Goal: Task Accomplishment & Management: Use online tool/utility

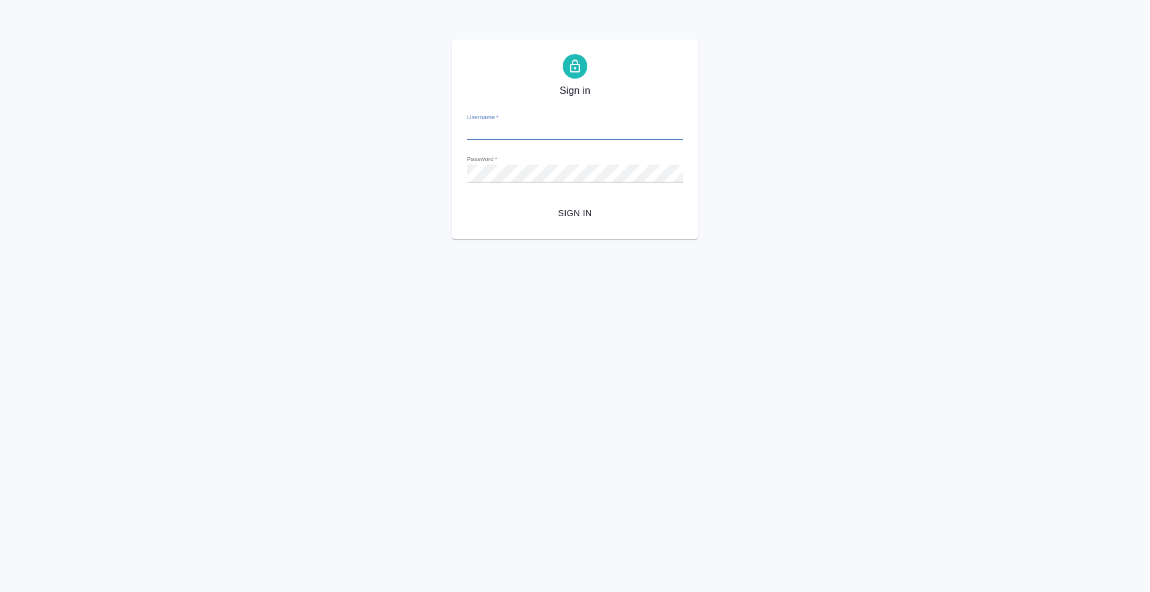
type input "[PERSON_NAME][EMAIL_ADDRESS][DOMAIN_NAME]"
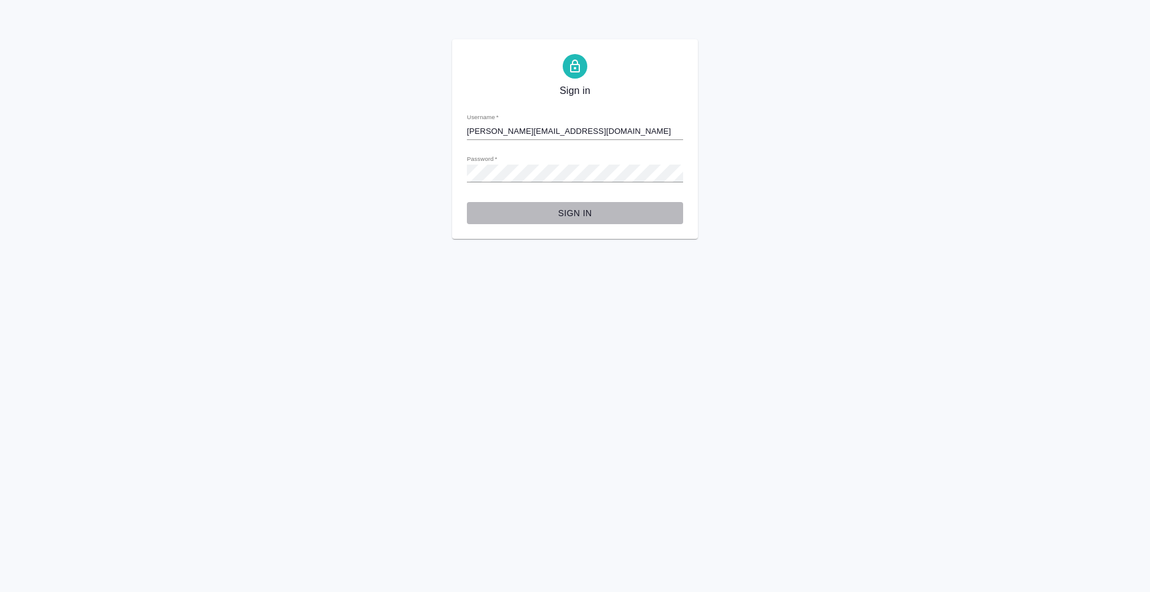
click at [567, 206] on span "Sign in" at bounding box center [575, 213] width 197 height 15
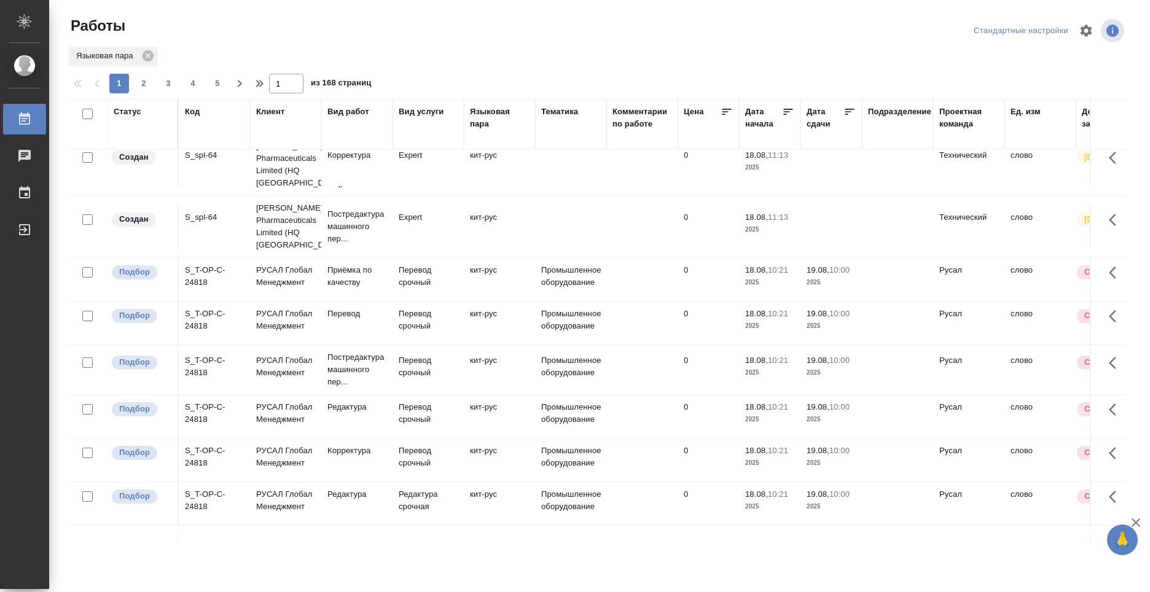
scroll to position [205, 0]
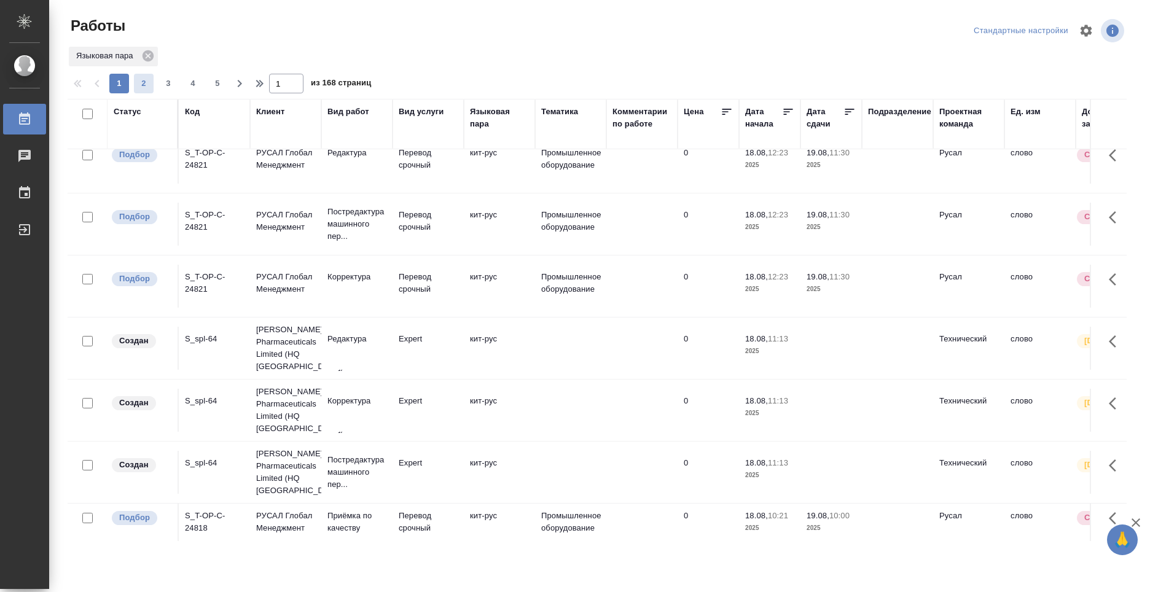
click at [144, 89] on span "2" at bounding box center [144, 83] width 20 height 12
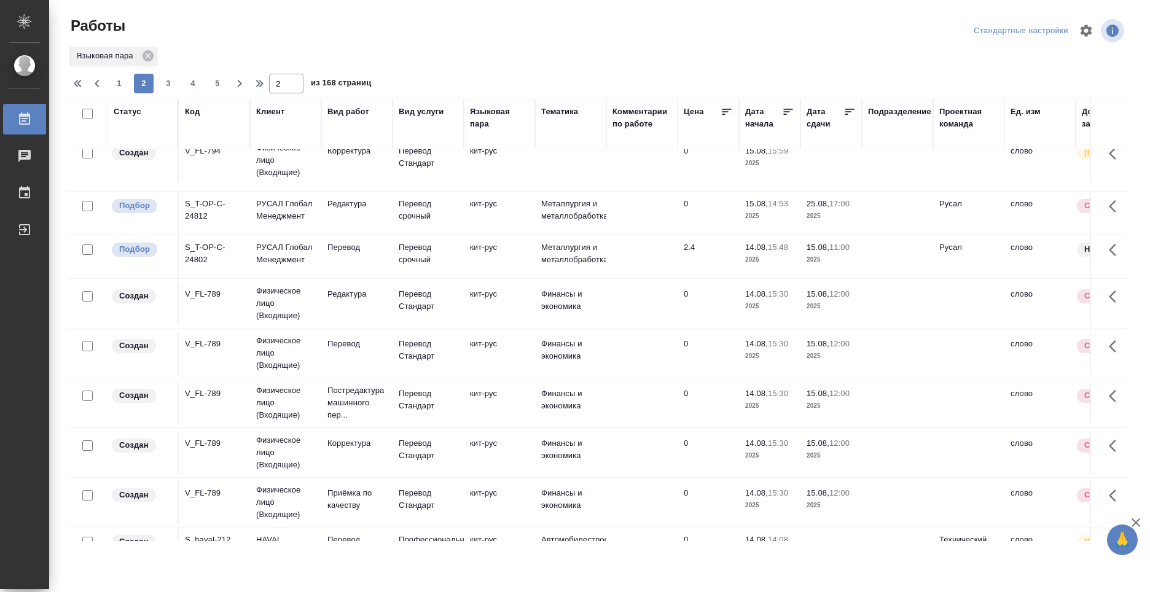
scroll to position [0, 0]
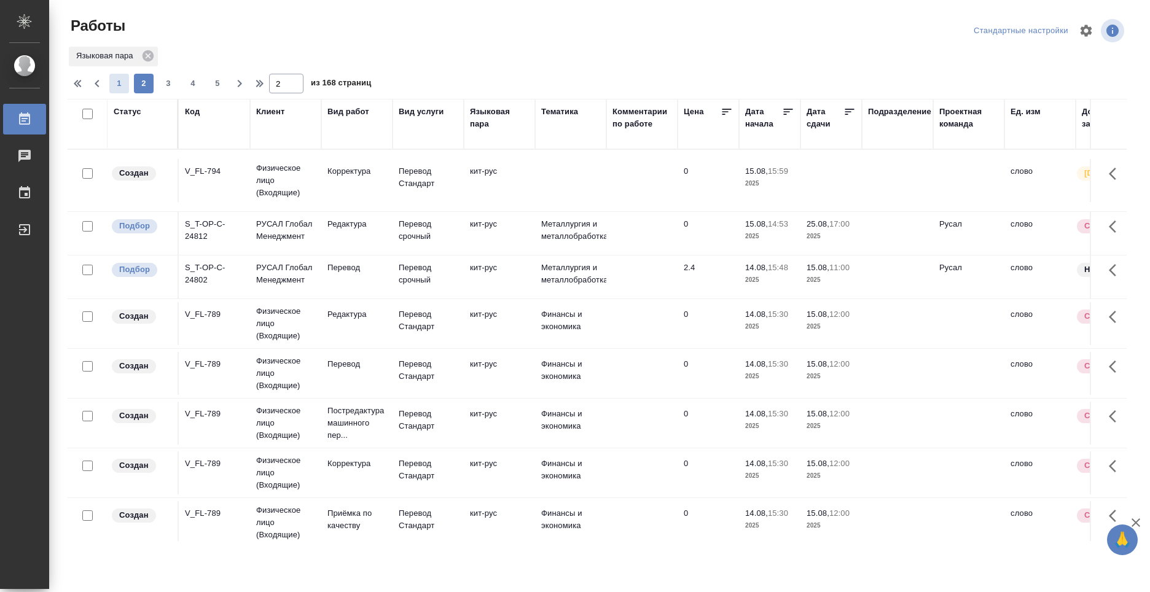
click at [117, 90] on button "1" at bounding box center [119, 84] width 20 height 20
type input "1"
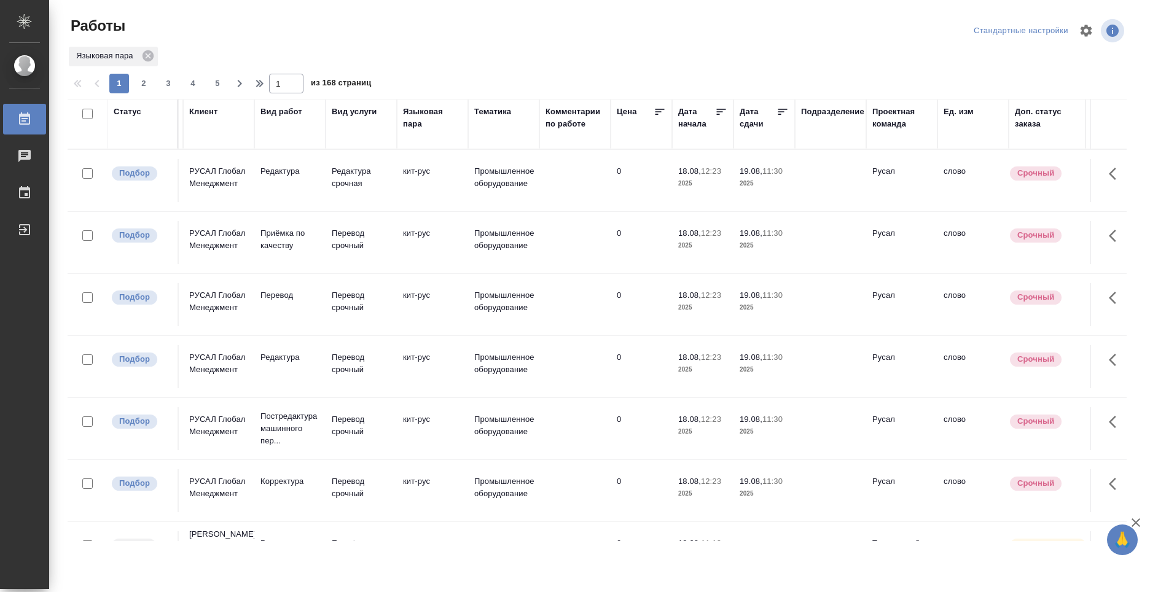
scroll to position [0, 122]
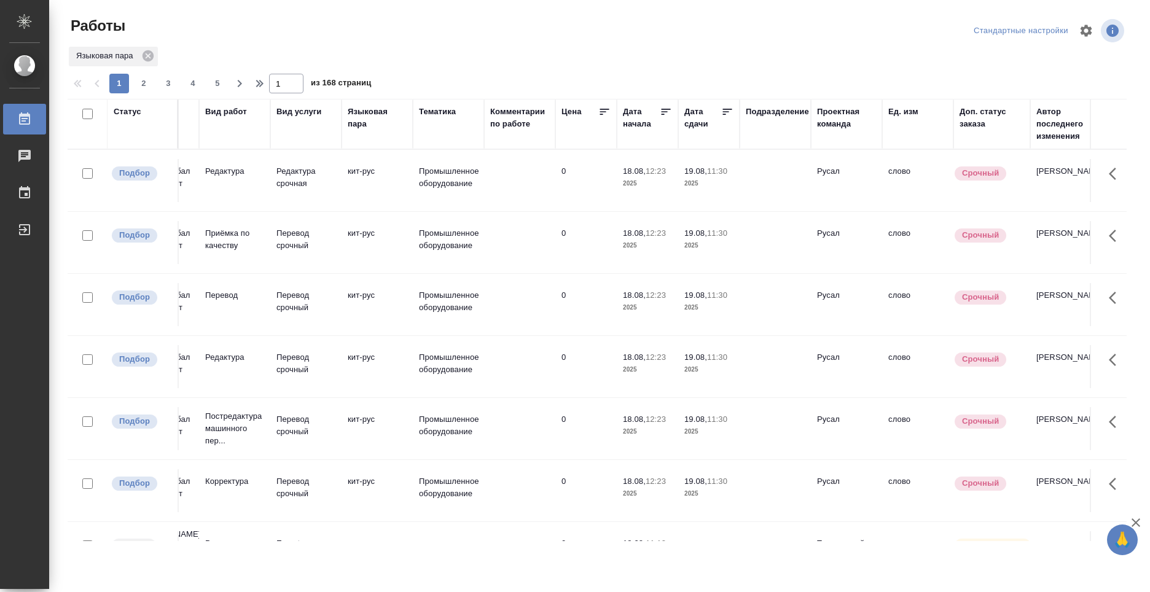
drag, startPoint x: 171, startPoint y: 543, endPoint x: 293, endPoint y: 530, distance: 121.8
click at [293, 530] on div "Работы Стандартные настройки Языковая пара 1 2 3 4 5 1 из 168 страниц Статус Ко…" at bounding box center [602, 274] width 1083 height 548
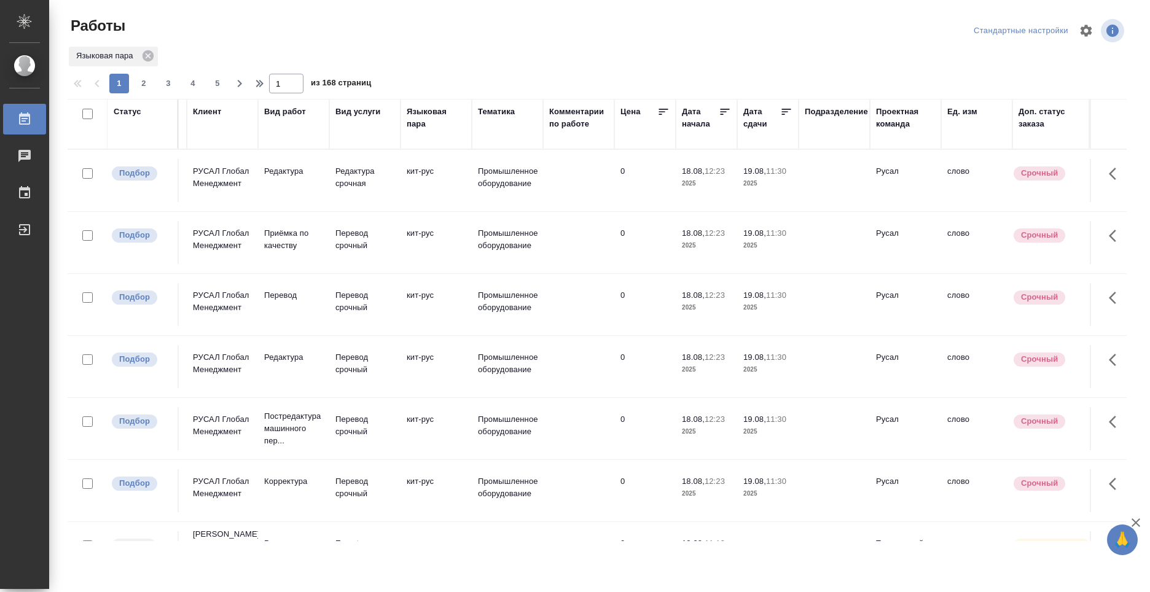
scroll to position [0, 0]
